Goal: Task Accomplishment & Management: Use online tool/utility

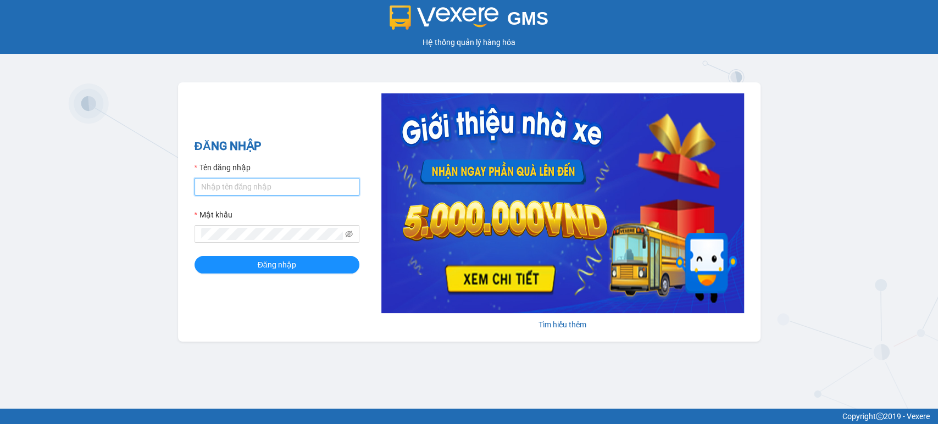
click at [252, 185] on input "Tên đăng nhập" at bounding box center [276, 187] width 165 height 18
type input "trungg.tuantrung"
click at [275, 258] on button "Đăng nhập" at bounding box center [276, 265] width 165 height 18
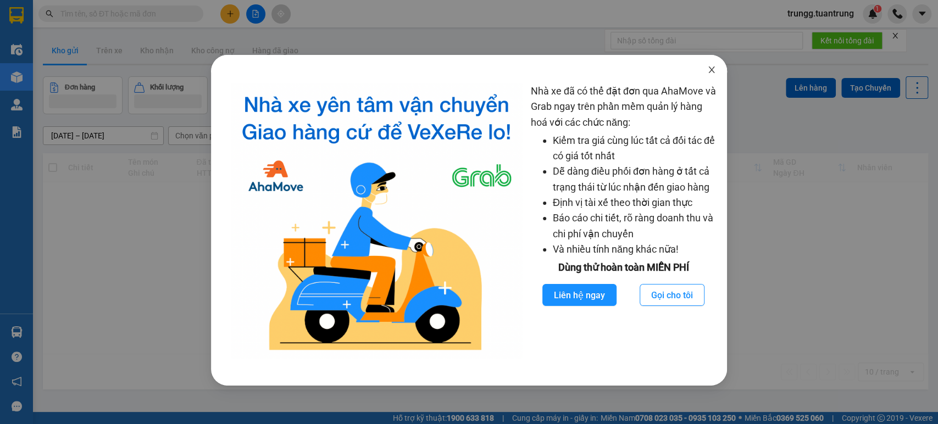
click at [712, 71] on icon "close" at bounding box center [711, 69] width 6 height 7
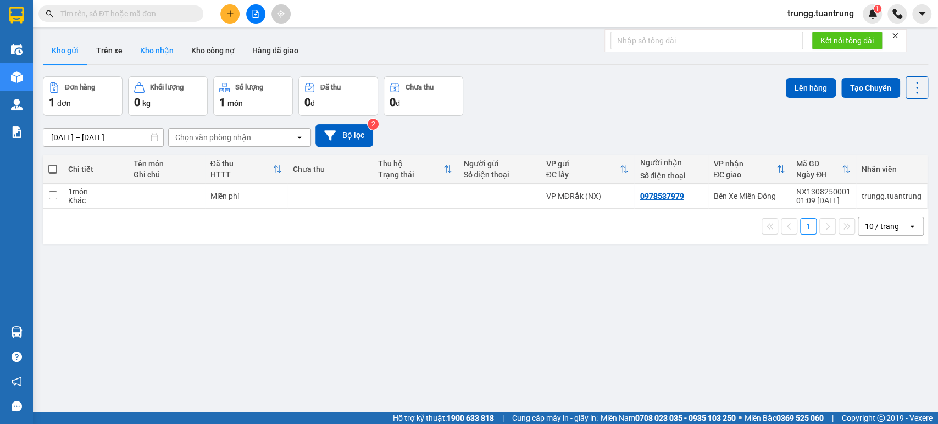
click at [163, 54] on button "Kho nhận" at bounding box center [156, 50] width 51 height 26
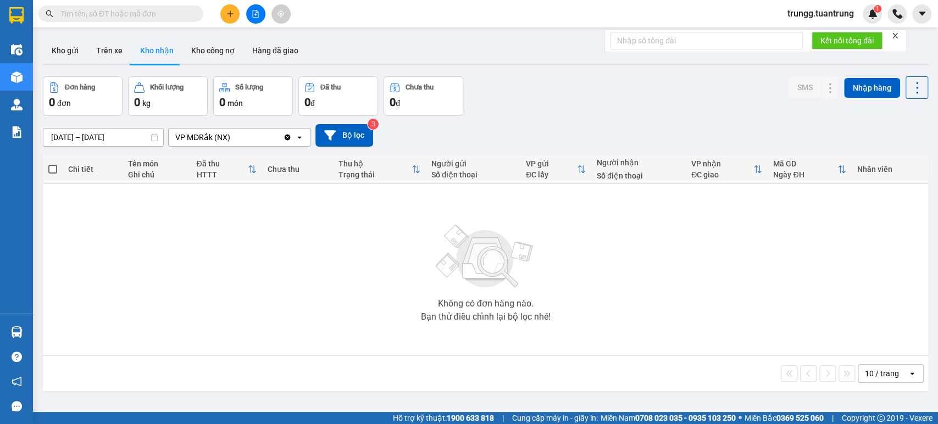
drag, startPoint x: 112, startPoint y: 136, endPoint x: 112, endPoint y: 148, distance: 12.1
click at [111, 137] on input "11/08/2025 – 13/08/2025" at bounding box center [103, 138] width 120 height 18
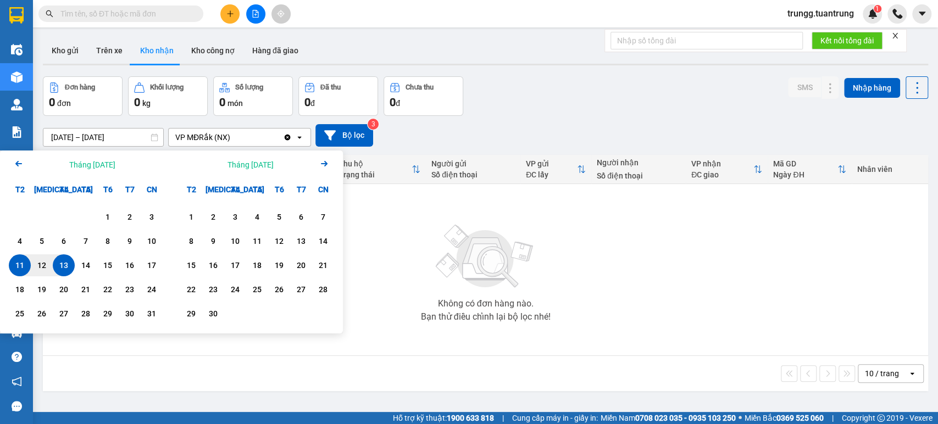
click at [61, 261] on div "13" at bounding box center [63, 265] width 15 height 13
click at [60, 264] on div "13" at bounding box center [63, 265] width 15 height 13
type input "13/08/2025 – 13/08/2025"
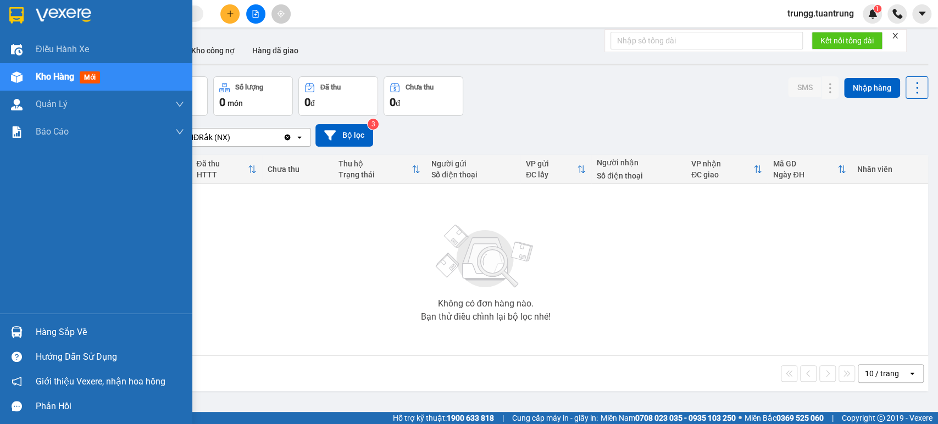
click at [32, 334] on div "Hàng sắp về" at bounding box center [96, 332] width 192 height 25
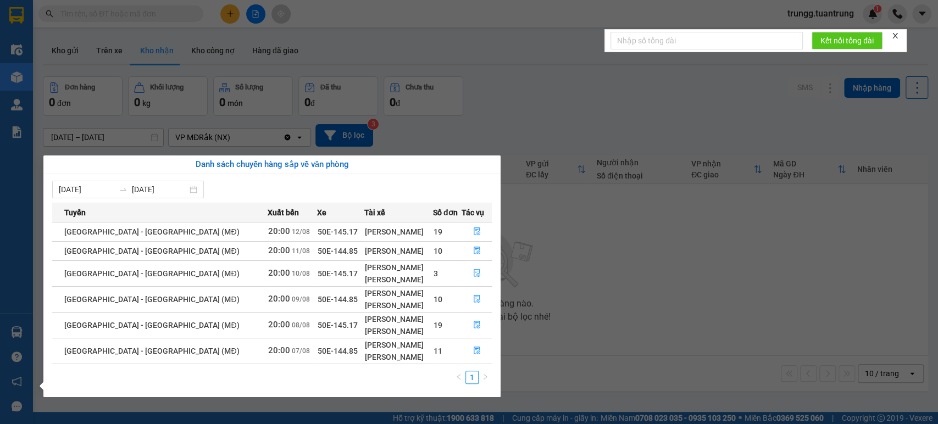
click at [435, 232] on td "19" at bounding box center [447, 231] width 29 height 19
click at [402, 233] on div "Nguyễn Thanh Hiệp" at bounding box center [399, 232] width 68 height 12
drag, startPoint x: 119, startPoint y: 232, endPoint x: 320, endPoint y: 236, distance: 201.1
click at [117, 232] on span "Sài Gòn - Đắk Lắk (MĐ)" at bounding box center [151, 231] width 175 height 9
click at [473, 231] on icon "file-done" at bounding box center [477, 231] width 8 height 8
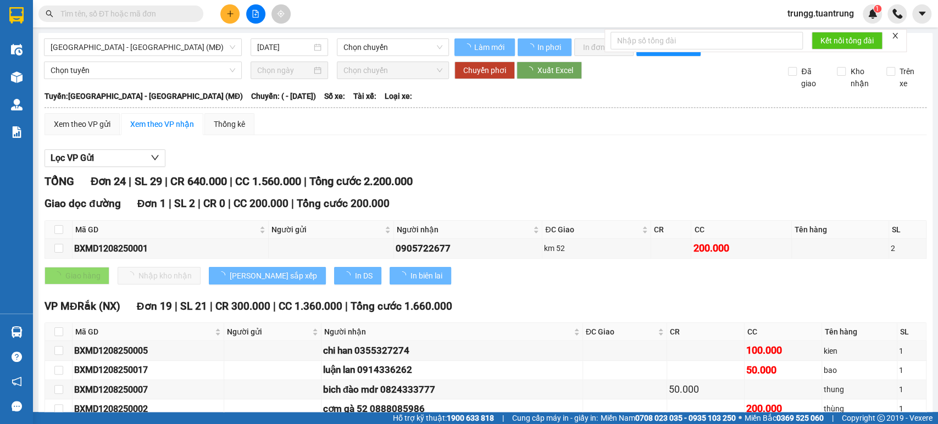
type input "12/08/2025"
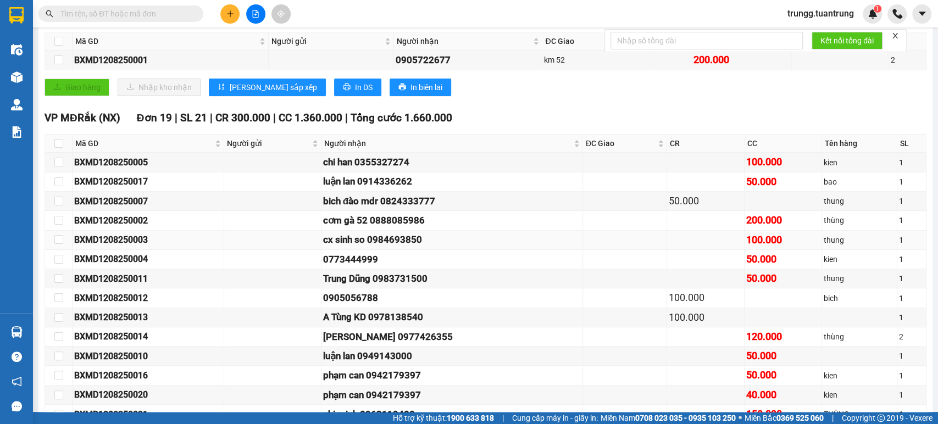
scroll to position [203, 0]
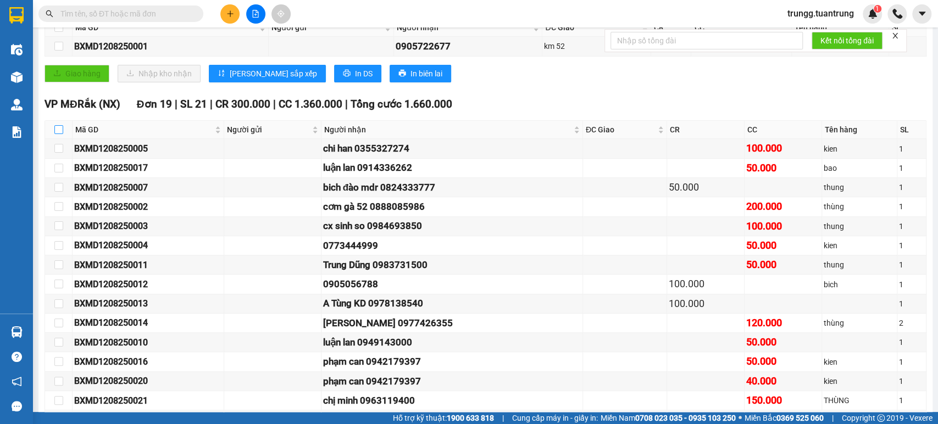
click at [54, 134] on input "checkbox" at bounding box center [58, 129] width 9 height 9
checkbox input "true"
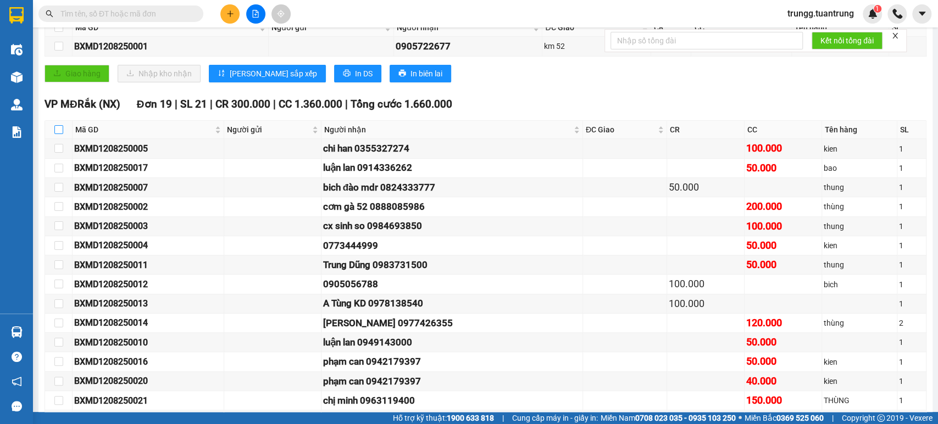
checkbox input "true"
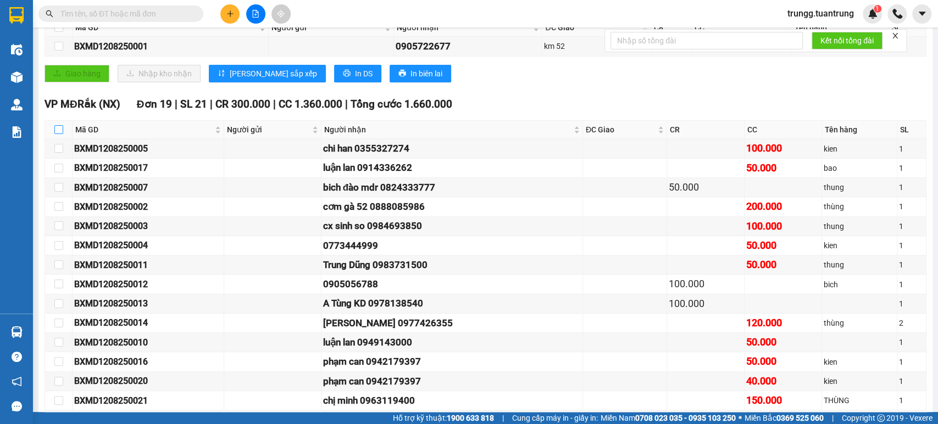
checkbox input "true"
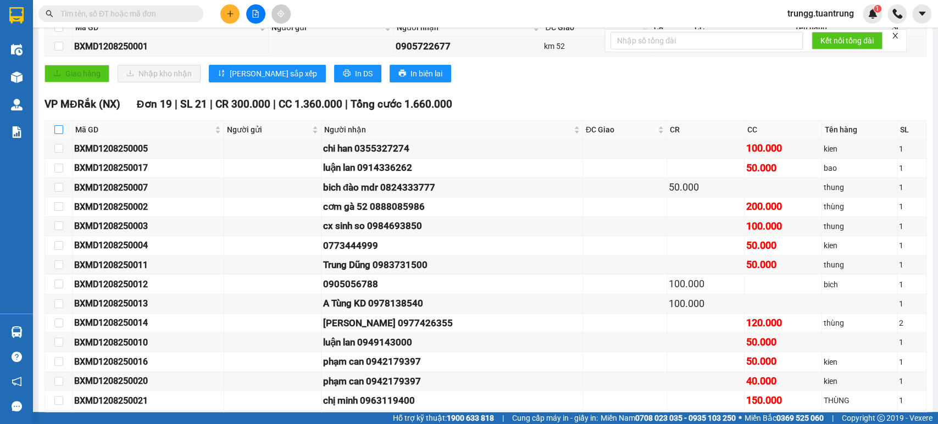
checkbox input "true"
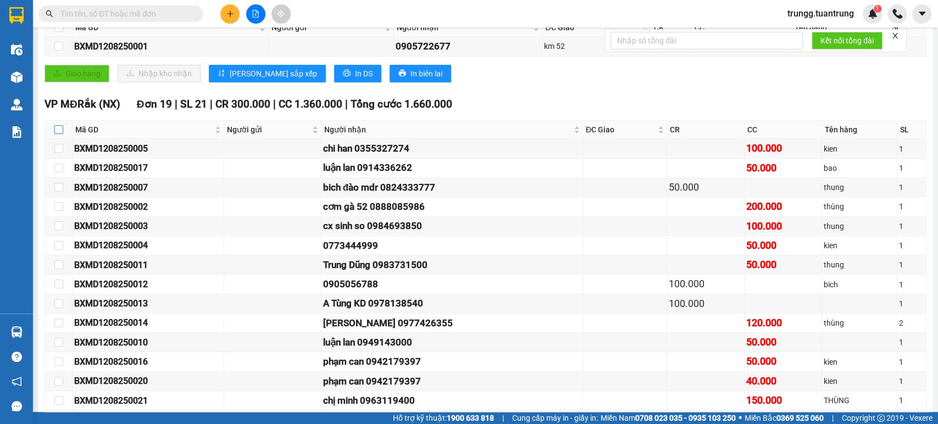
checkbox input "true"
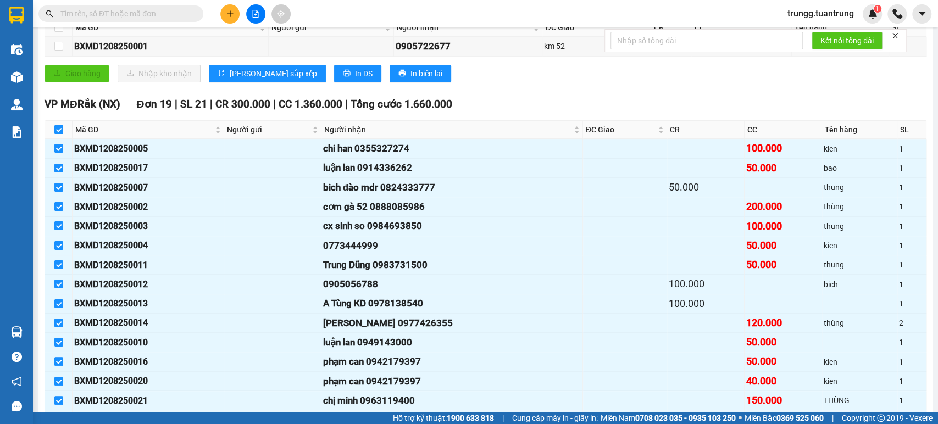
click at [57, 134] on input "checkbox" at bounding box center [58, 129] width 9 height 9
checkbox input "false"
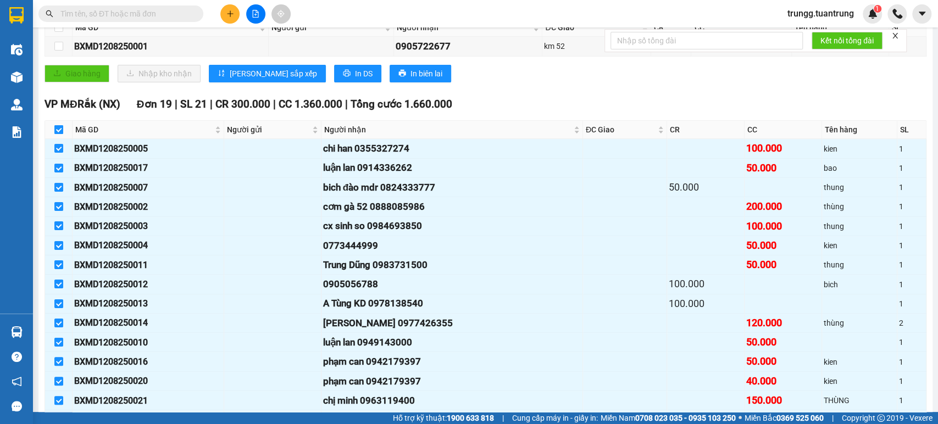
checkbox input "false"
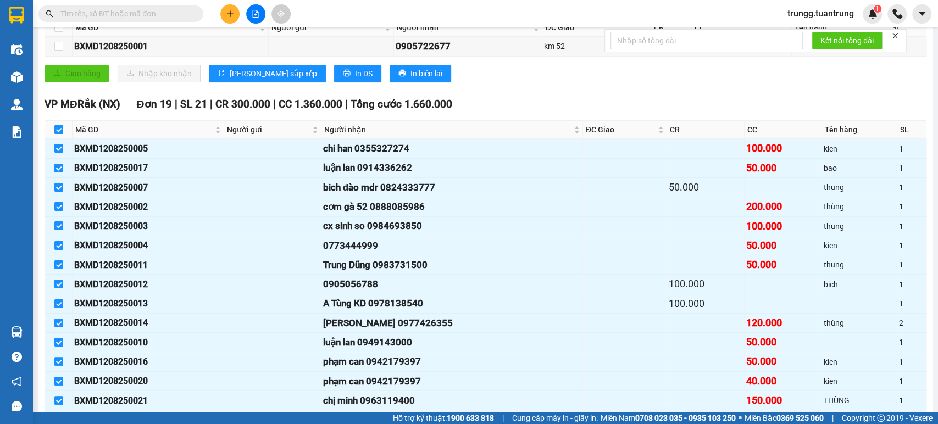
checkbox input "false"
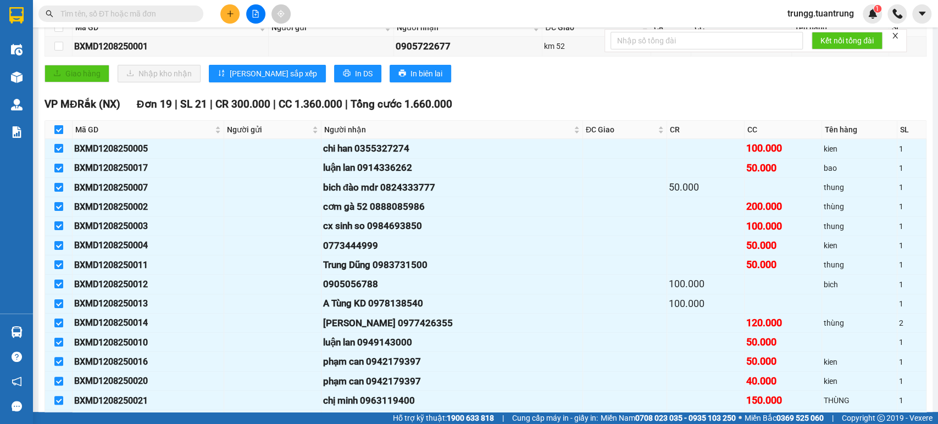
checkbox input "false"
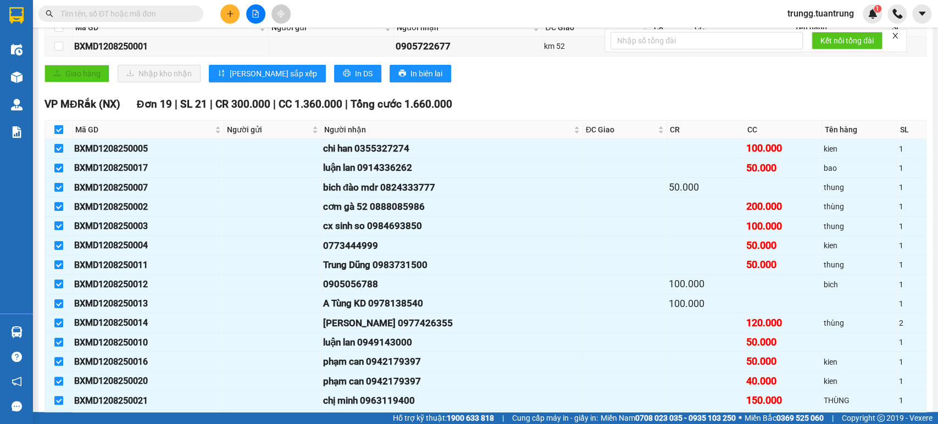
checkbox input "false"
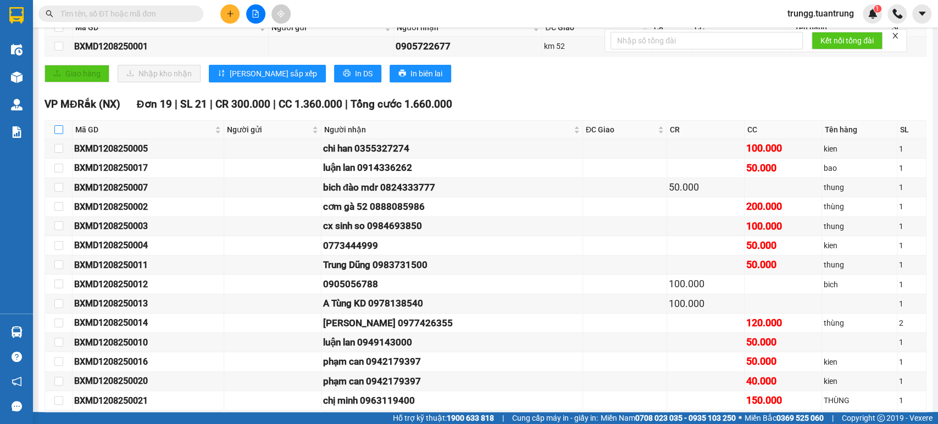
click at [60, 134] on input "checkbox" at bounding box center [58, 129] width 9 height 9
checkbox input "true"
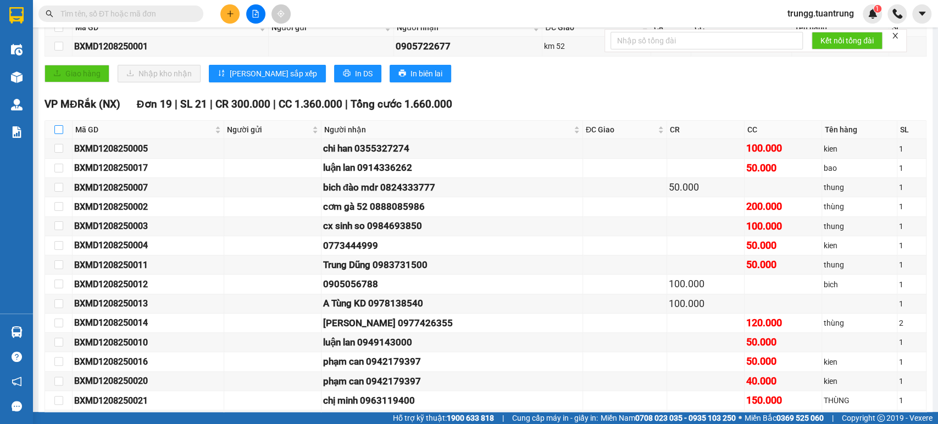
checkbox input "true"
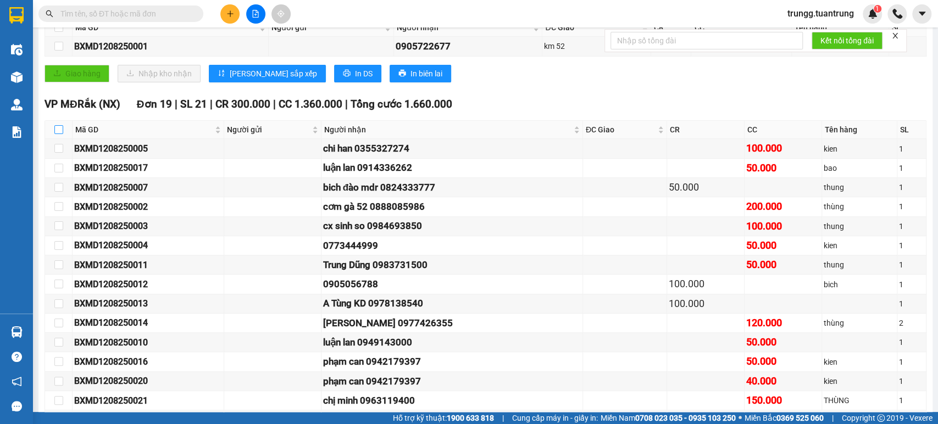
checkbox input "true"
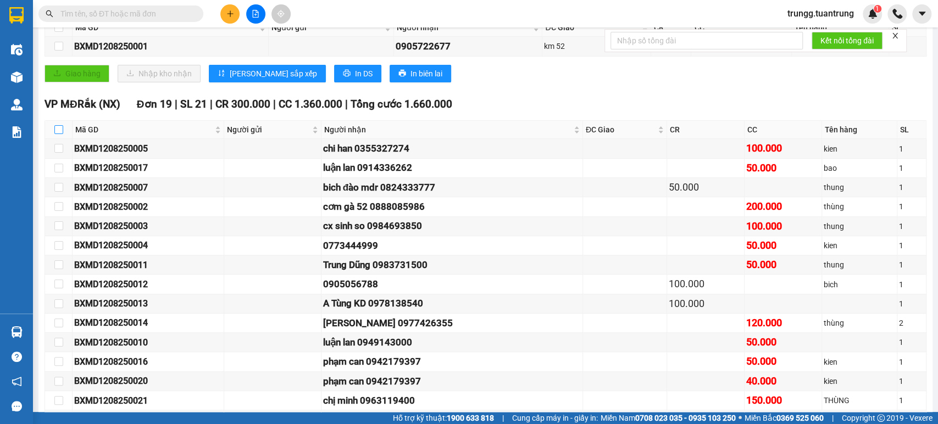
checkbox input "true"
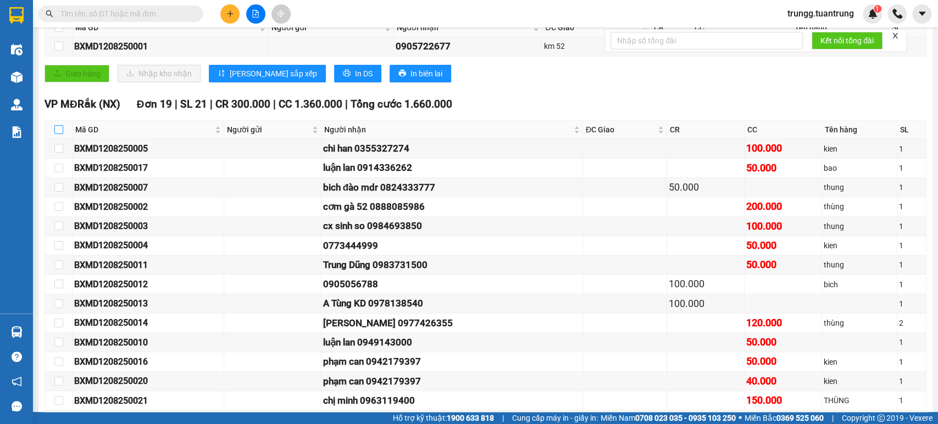
checkbox input "true"
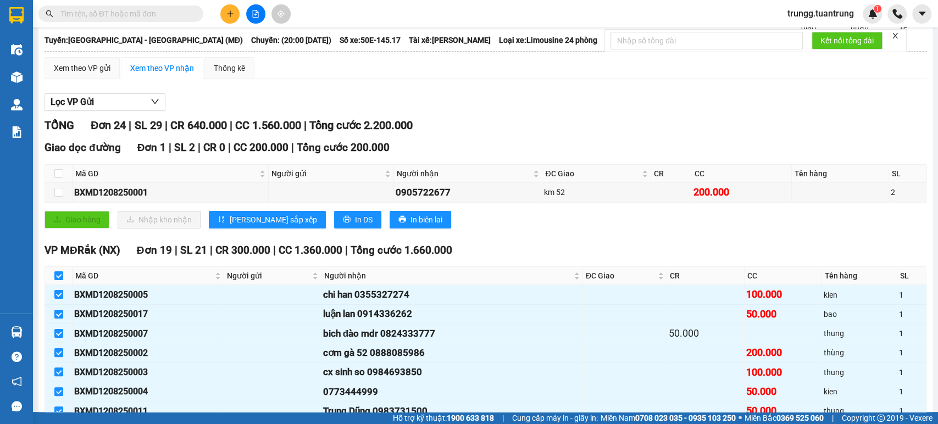
scroll to position [0, 0]
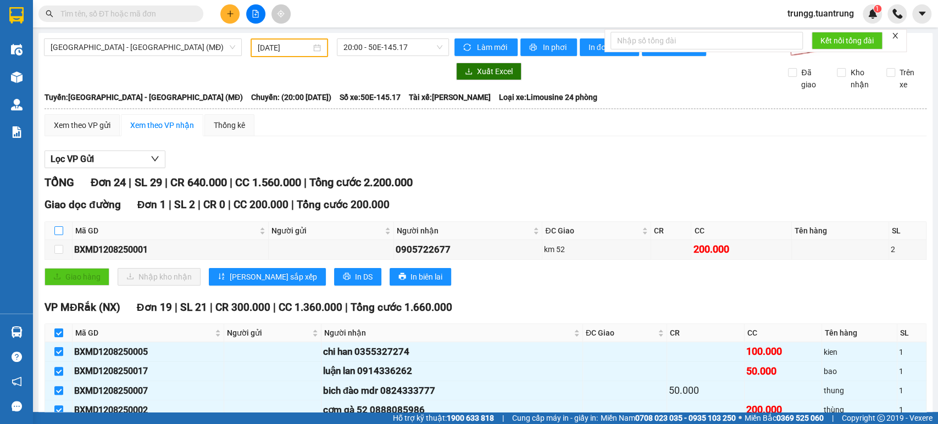
click at [60, 235] on input "checkbox" at bounding box center [58, 230] width 9 height 9
checkbox input "true"
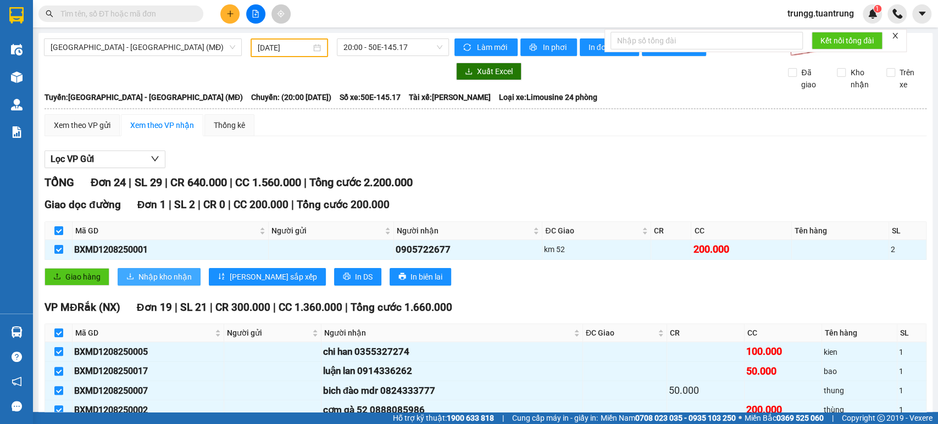
click at [159, 283] on span "Nhập kho nhận" at bounding box center [164, 277] width 53 height 12
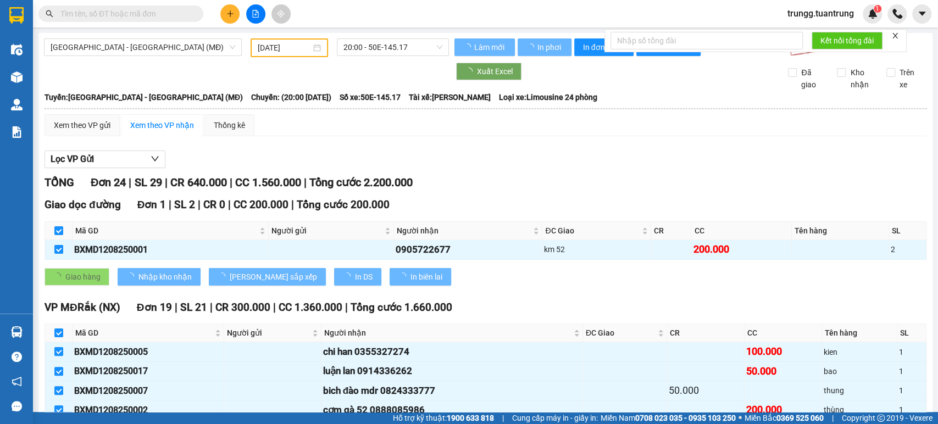
checkbox input "false"
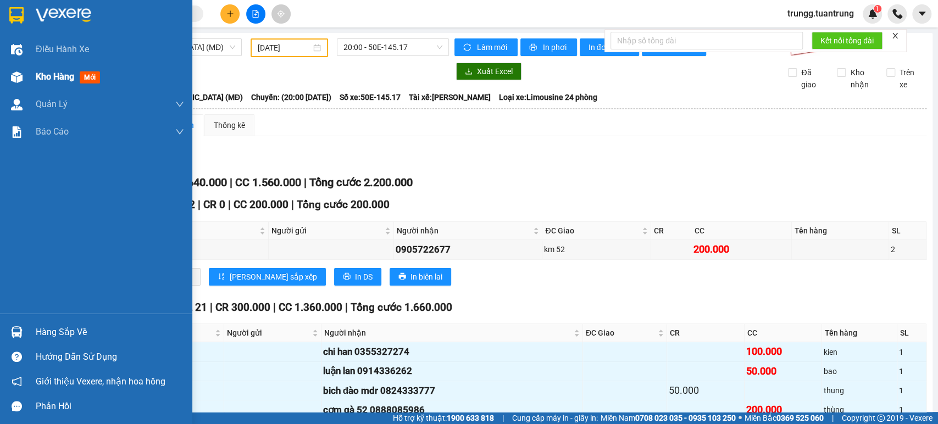
click at [48, 69] on div "Kho hàng mới" at bounding box center [110, 76] width 148 height 27
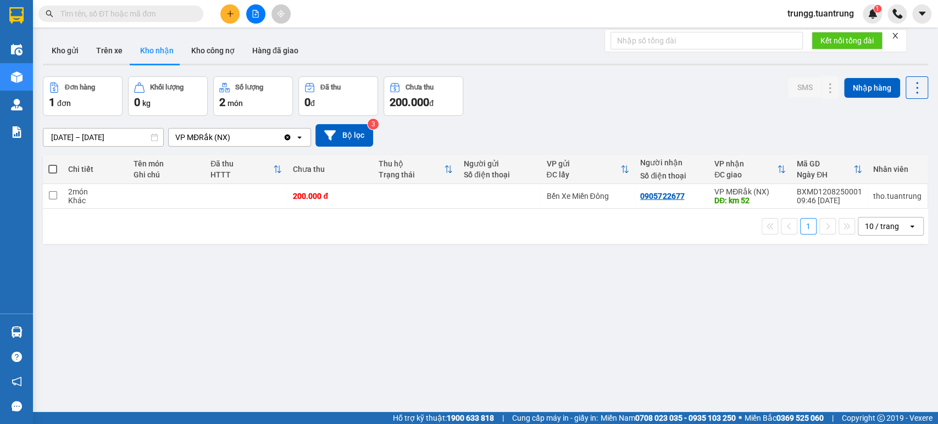
click at [166, 55] on button "Kho nhận" at bounding box center [156, 50] width 51 height 26
click at [458, 196] on td at bounding box center [499, 196] width 82 height 25
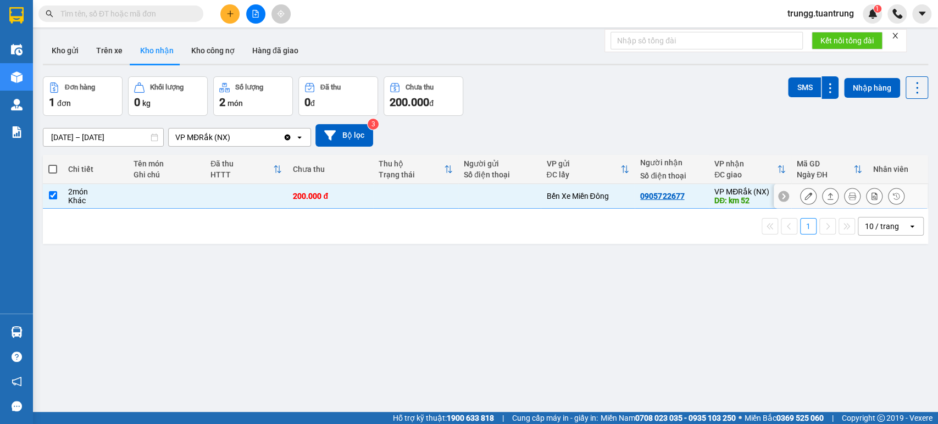
click at [454, 196] on tr "2 món Khác 200.000 đ Bến Xe Miền Đông 0905722677 VP MĐRắk (NX) DĐ: km 52 BXMD12…" at bounding box center [485, 196] width 885 height 25
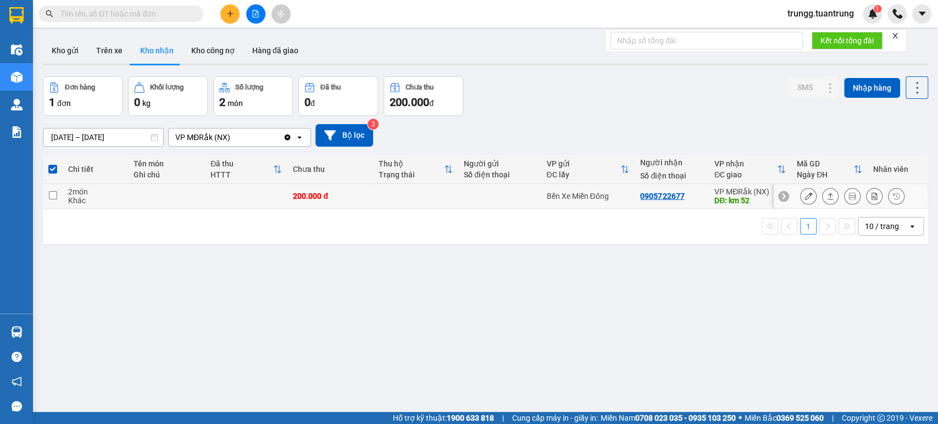
click at [453, 197] on td at bounding box center [415, 196] width 85 height 25
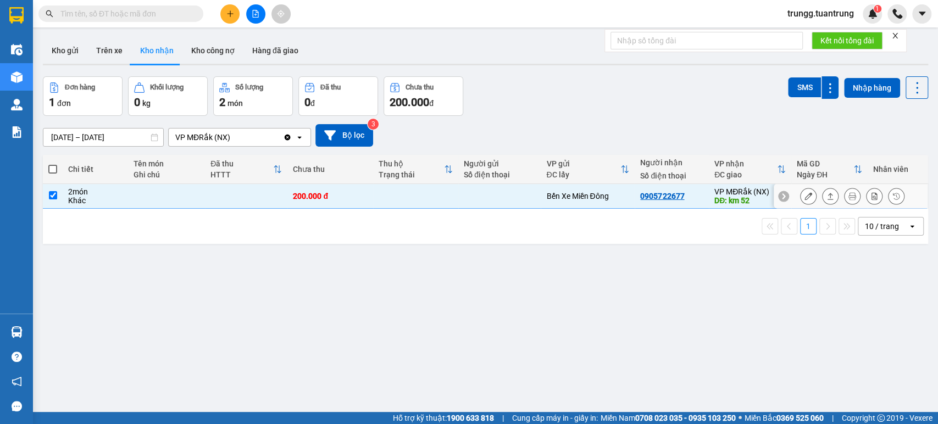
click at [453, 197] on td at bounding box center [415, 196] width 85 height 25
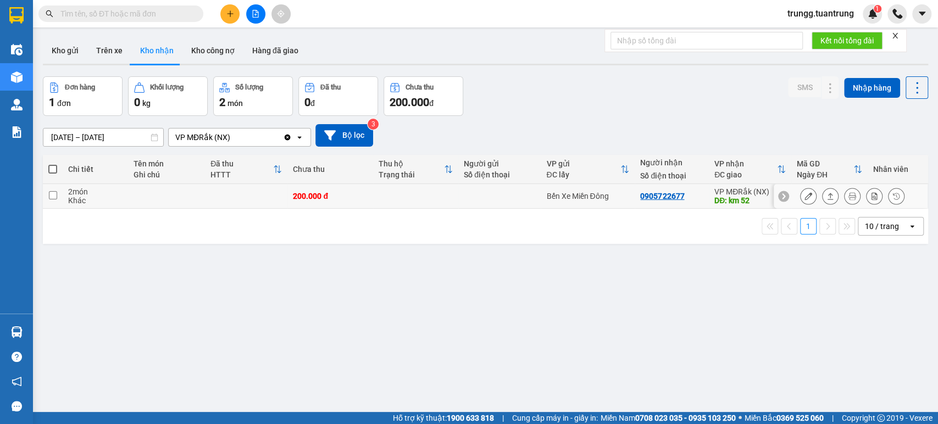
click at [453, 197] on td at bounding box center [415, 196] width 85 height 25
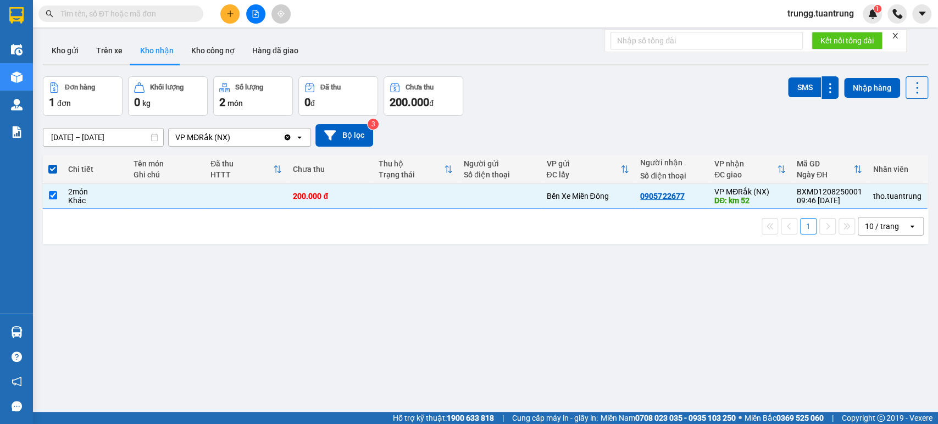
click at [369, 224] on div "1 10 / trang open" at bounding box center [485, 226] width 876 height 19
click at [548, 192] on div "Bến Xe Miền Đông" at bounding box center [587, 196] width 83 height 9
checkbox input "false"
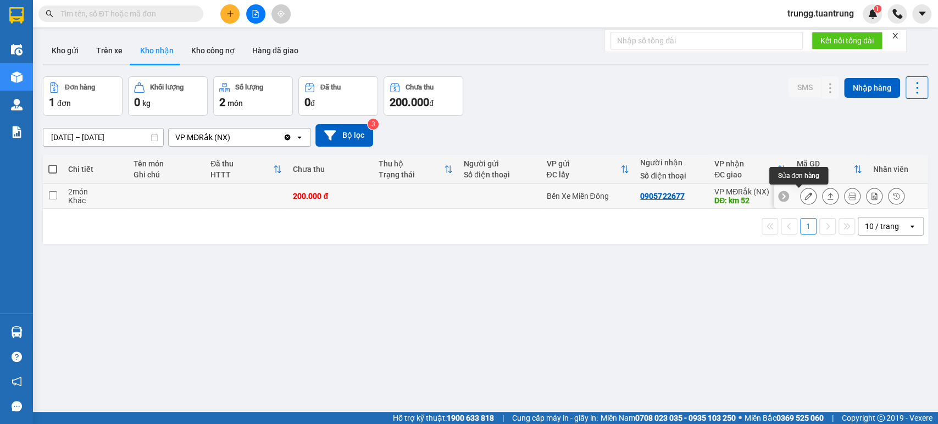
click at [801, 192] on button at bounding box center [808, 196] width 15 height 19
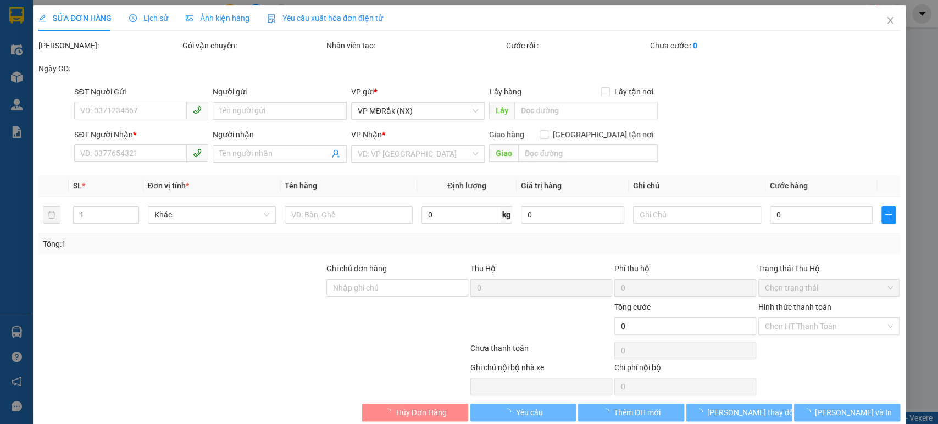
type input "0905722677"
type input "km 52"
type input "200.000"
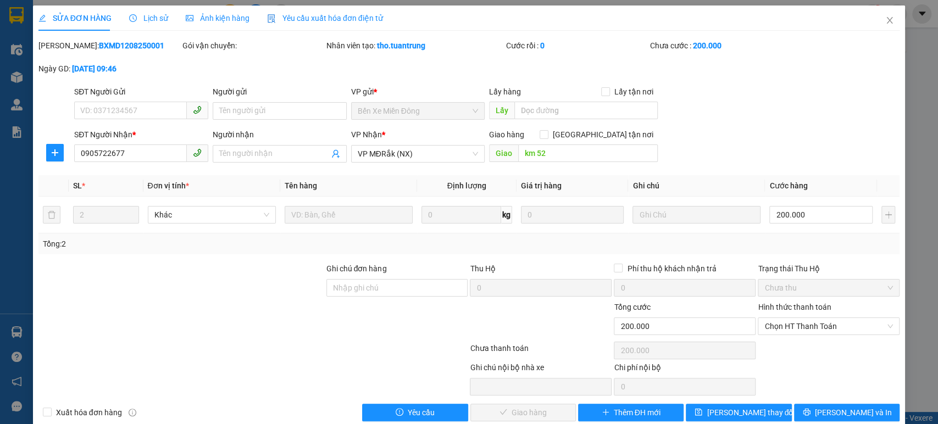
drag, startPoint x: 134, startPoint y: 46, endPoint x: 66, endPoint y: 62, distance: 69.4
click at [66, 62] on div "Mã ĐH: BXMD1208250001 Gói vận chuyển: Nhân viên tạo: tho.tuantrung Cước rồi : 0…" at bounding box center [469, 63] width 864 height 46
copy b "BXMD1208250001"
click at [887, 18] on icon "close" at bounding box center [890, 20] width 6 height 7
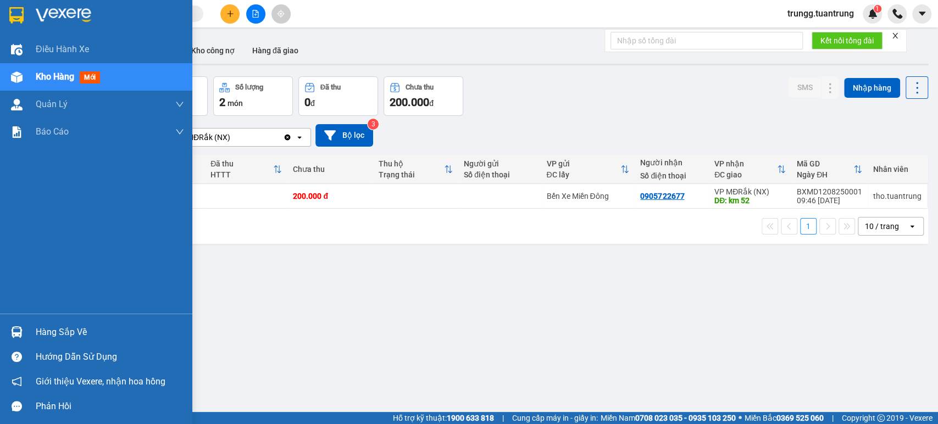
click at [33, 332] on div "Hàng sắp về" at bounding box center [96, 332] width 192 height 25
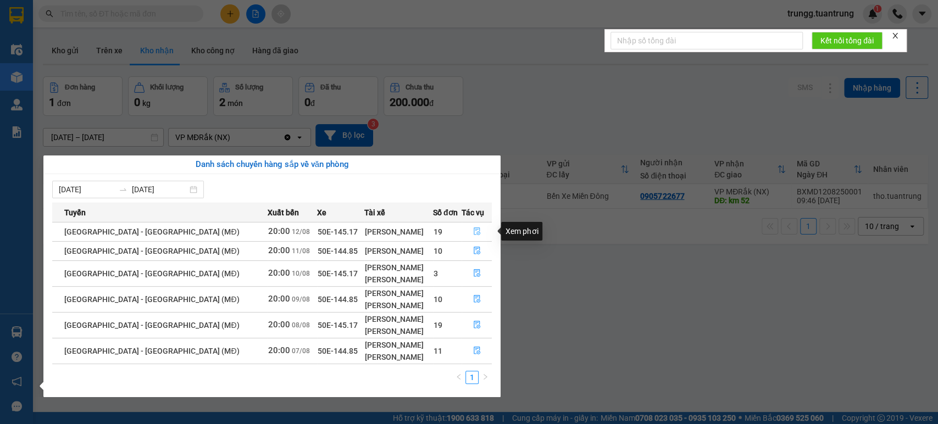
click at [474, 232] on icon "file-done" at bounding box center [477, 232] width 7 height 8
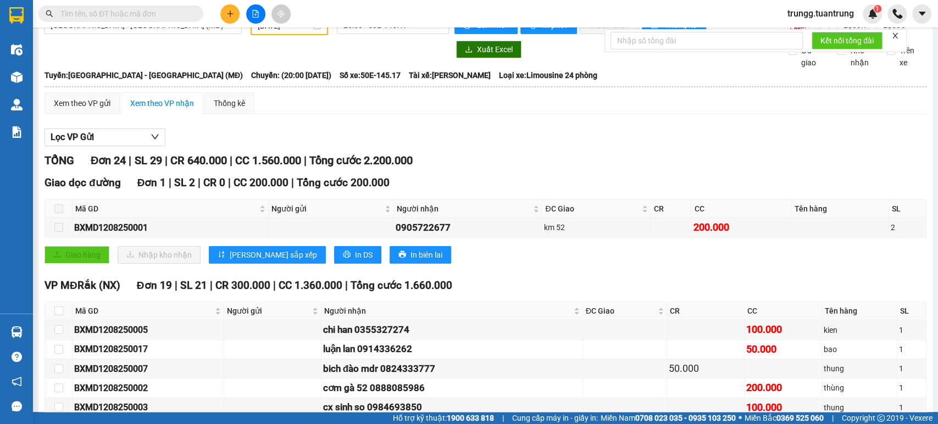
scroll to position [203, 0]
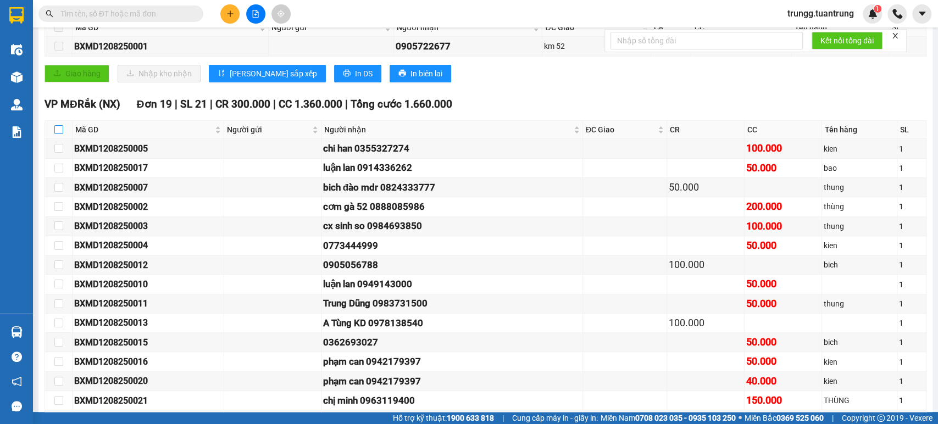
click at [58, 134] on input "checkbox" at bounding box center [58, 129] width 9 height 9
checkbox input "true"
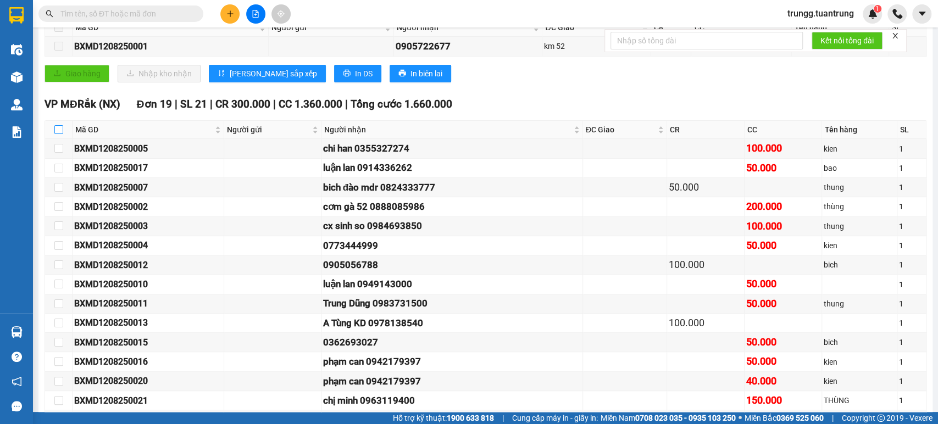
checkbox input "true"
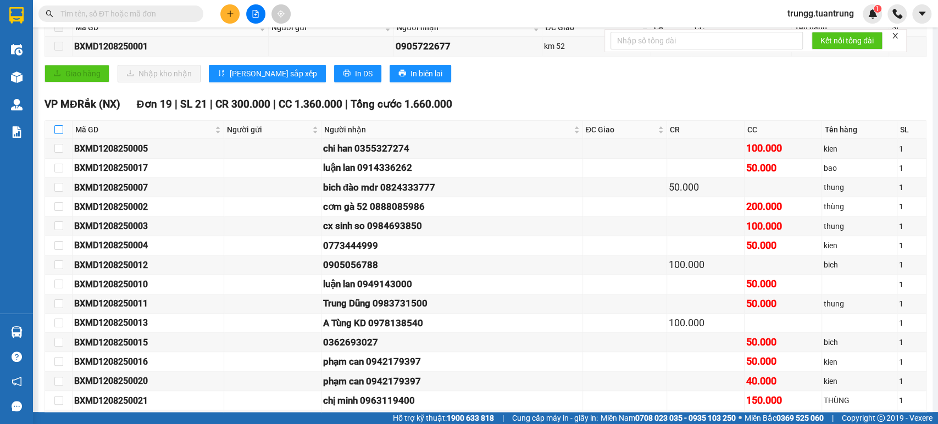
checkbox input "true"
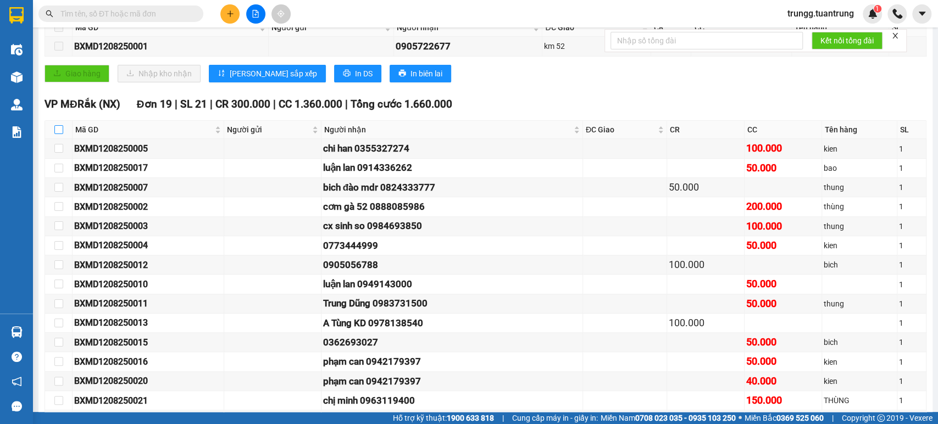
checkbox input "true"
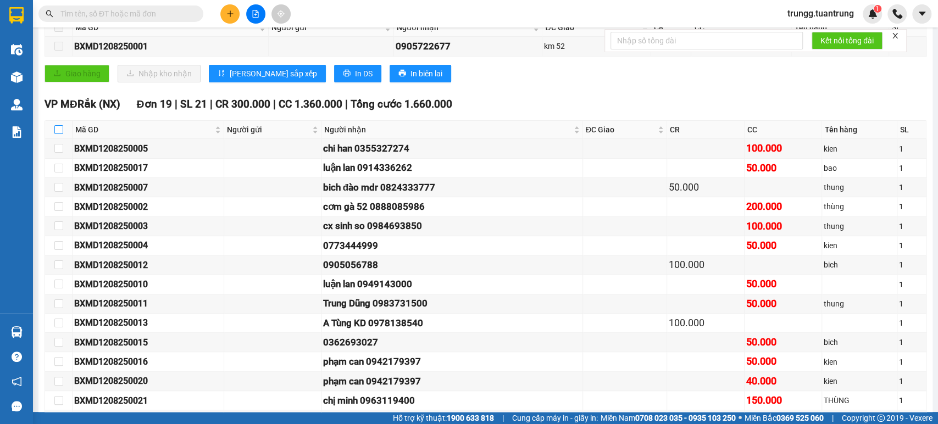
checkbox input "true"
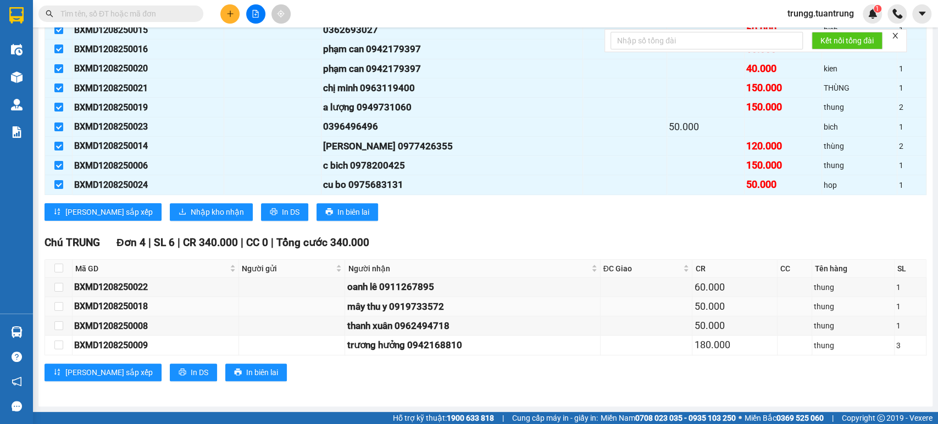
scroll to position [521, 0]
click at [191, 215] on span "Nhập kho nhận" at bounding box center [217, 212] width 53 height 12
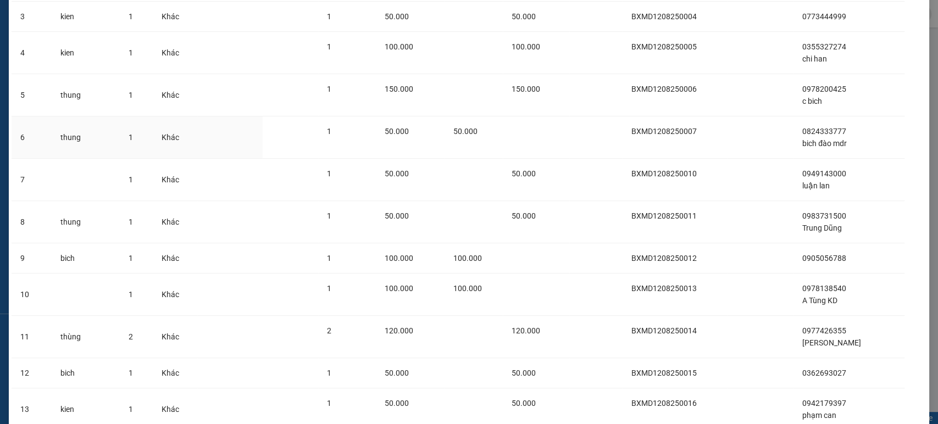
scroll to position [502, 0]
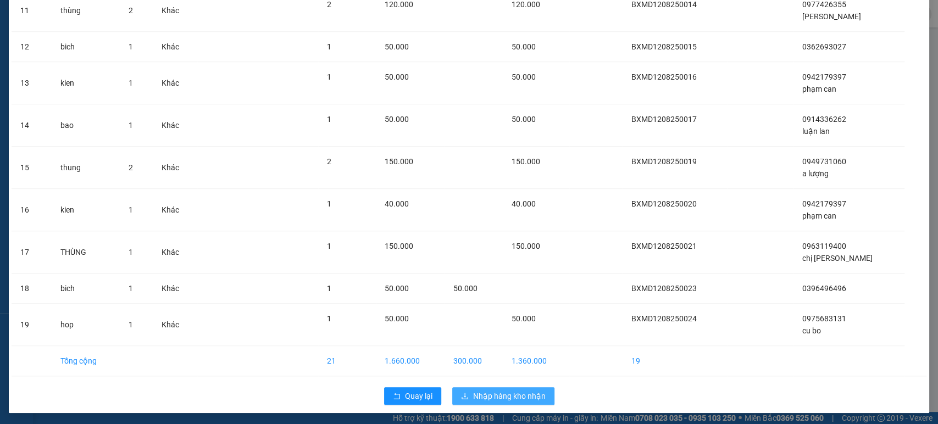
click at [497, 393] on span "Nhập hàng kho nhận" at bounding box center [509, 396] width 73 height 12
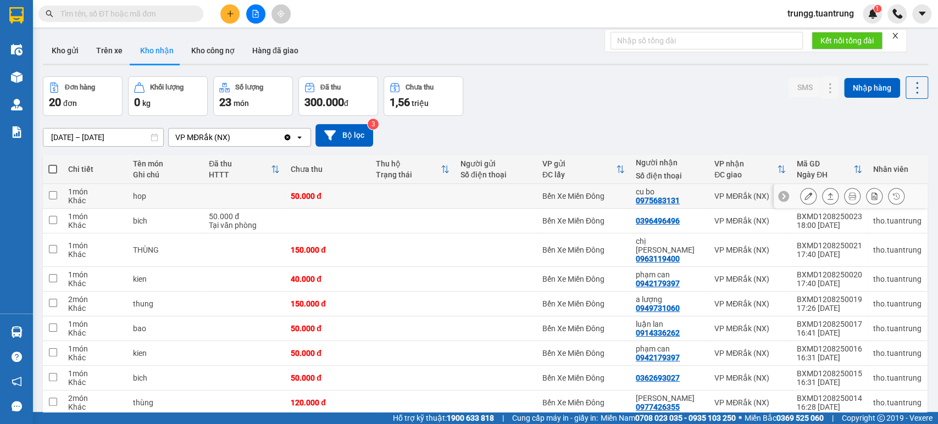
click at [804, 196] on icon at bounding box center [808, 196] width 8 height 8
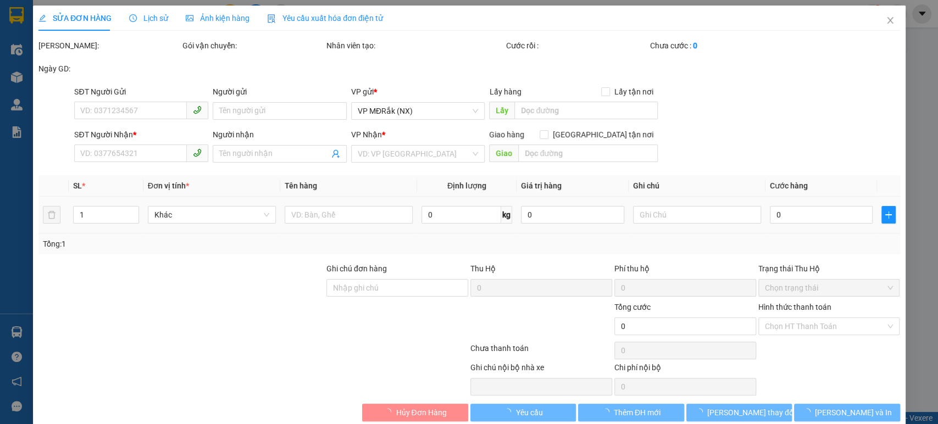
type input "0975683131"
type input "cu bo"
type input "50.000"
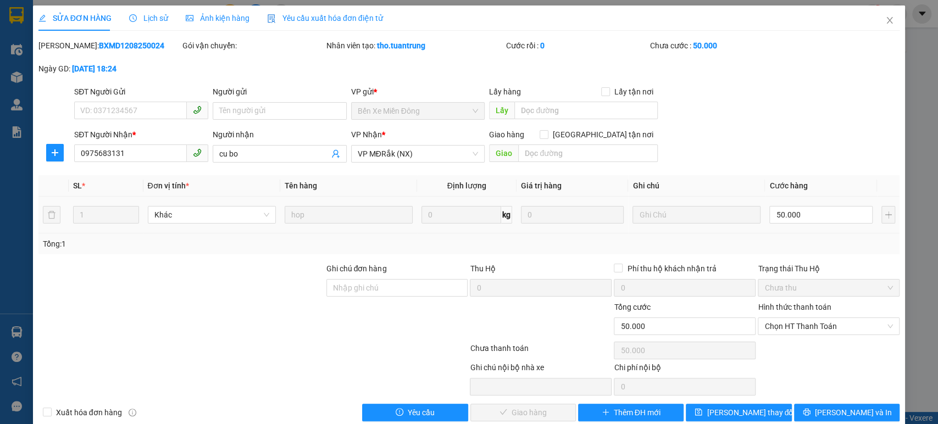
drag, startPoint x: 134, startPoint y: 47, endPoint x: 66, endPoint y: 56, distance: 68.7
click at [66, 56] on div "Mã ĐH: BXMD1208250024" at bounding box center [109, 51] width 144 height 23
copy b "BXMD1208250024"
click at [885, 19] on icon "close" at bounding box center [889, 20] width 9 height 9
